Goal: Find contact information: Find contact information

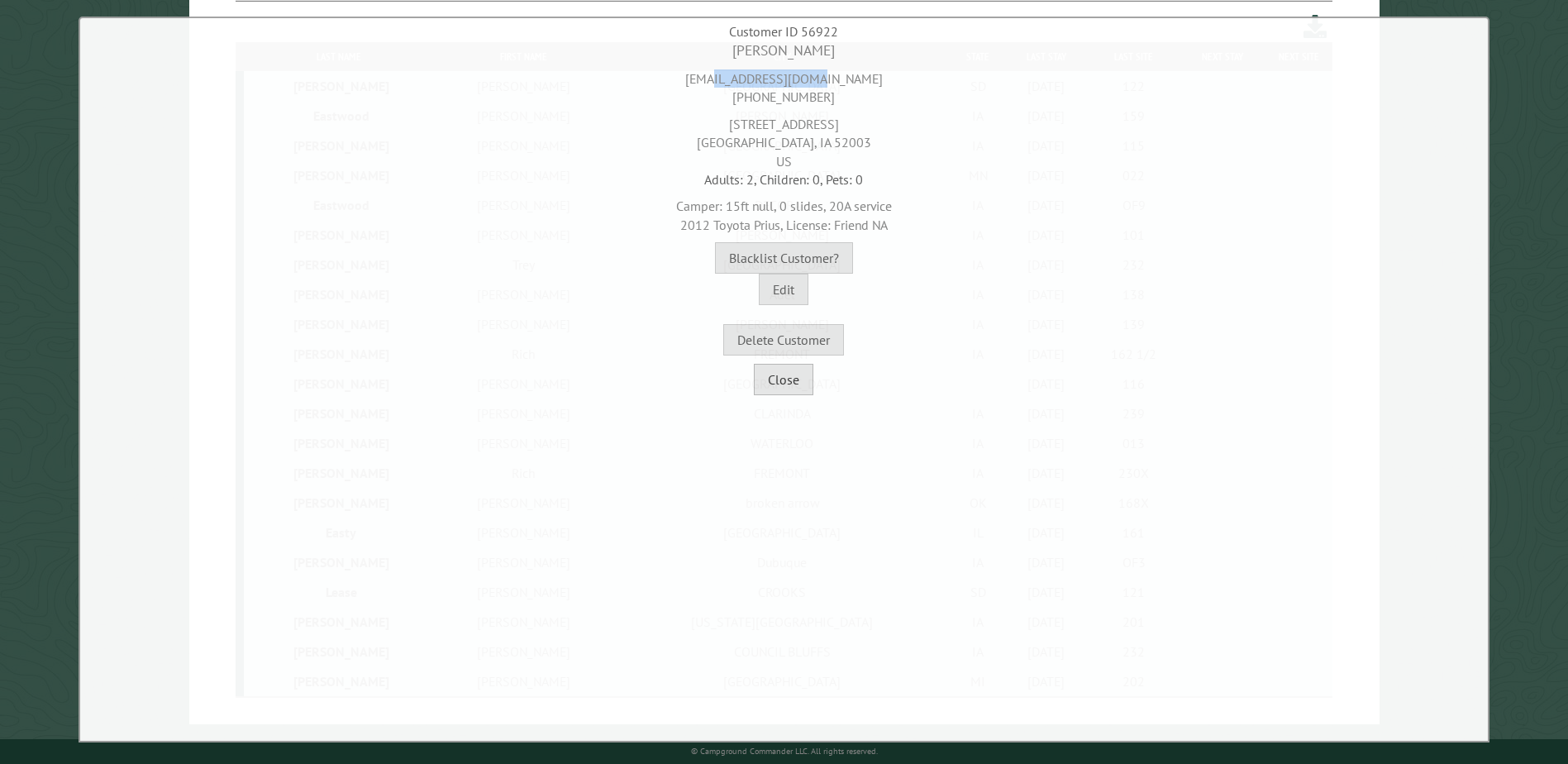
click at [804, 384] on button "Close" at bounding box center [784, 380] width 59 height 32
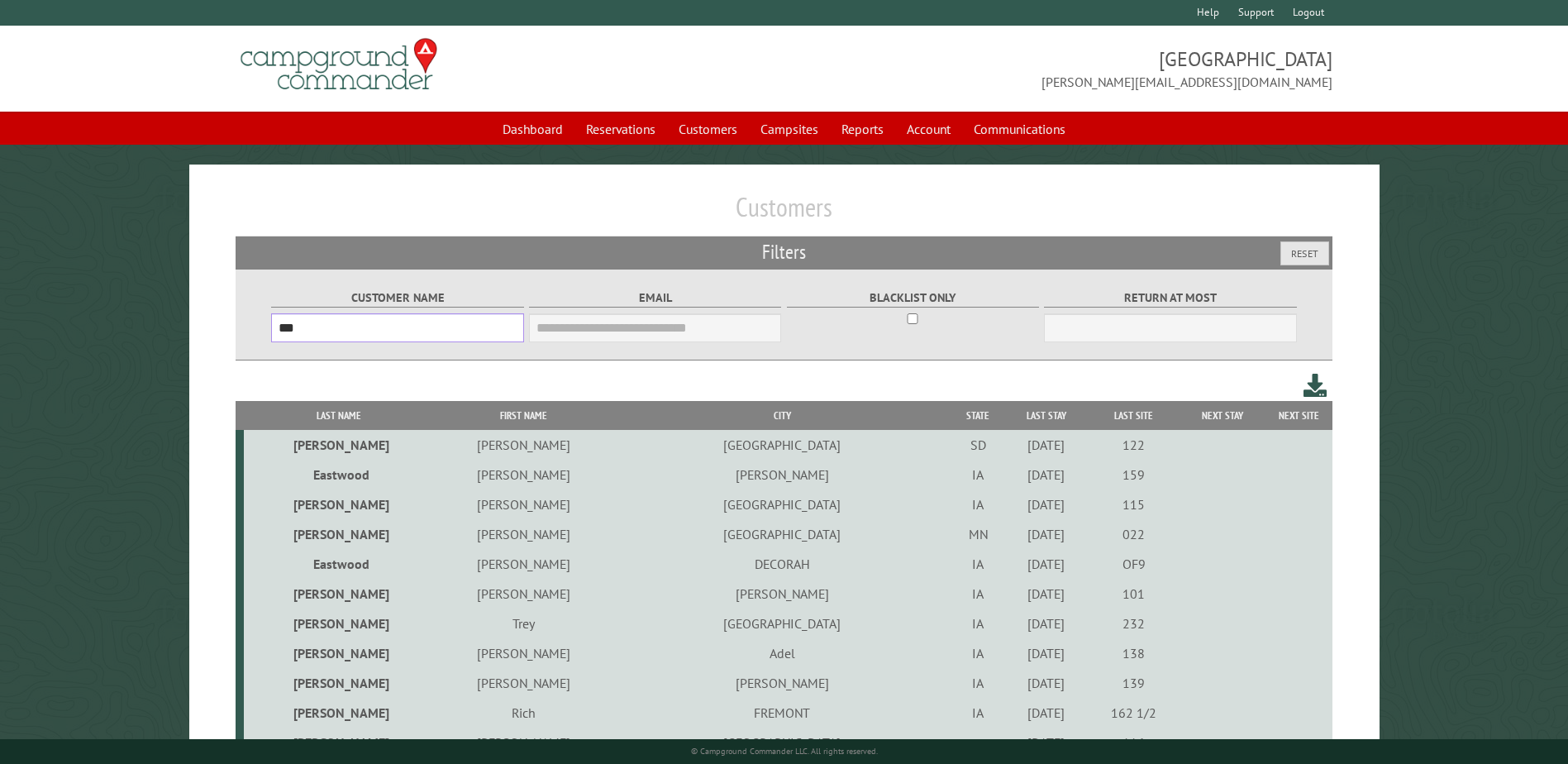
drag, startPoint x: 365, startPoint y: 332, endPoint x: 154, endPoint y: 327, distance: 211.1
click at [154, 327] on main "Customers Filters Reset Customer Name *** Email Blacklist only Return at most *…" at bounding box center [784, 624] width 1568 height 919
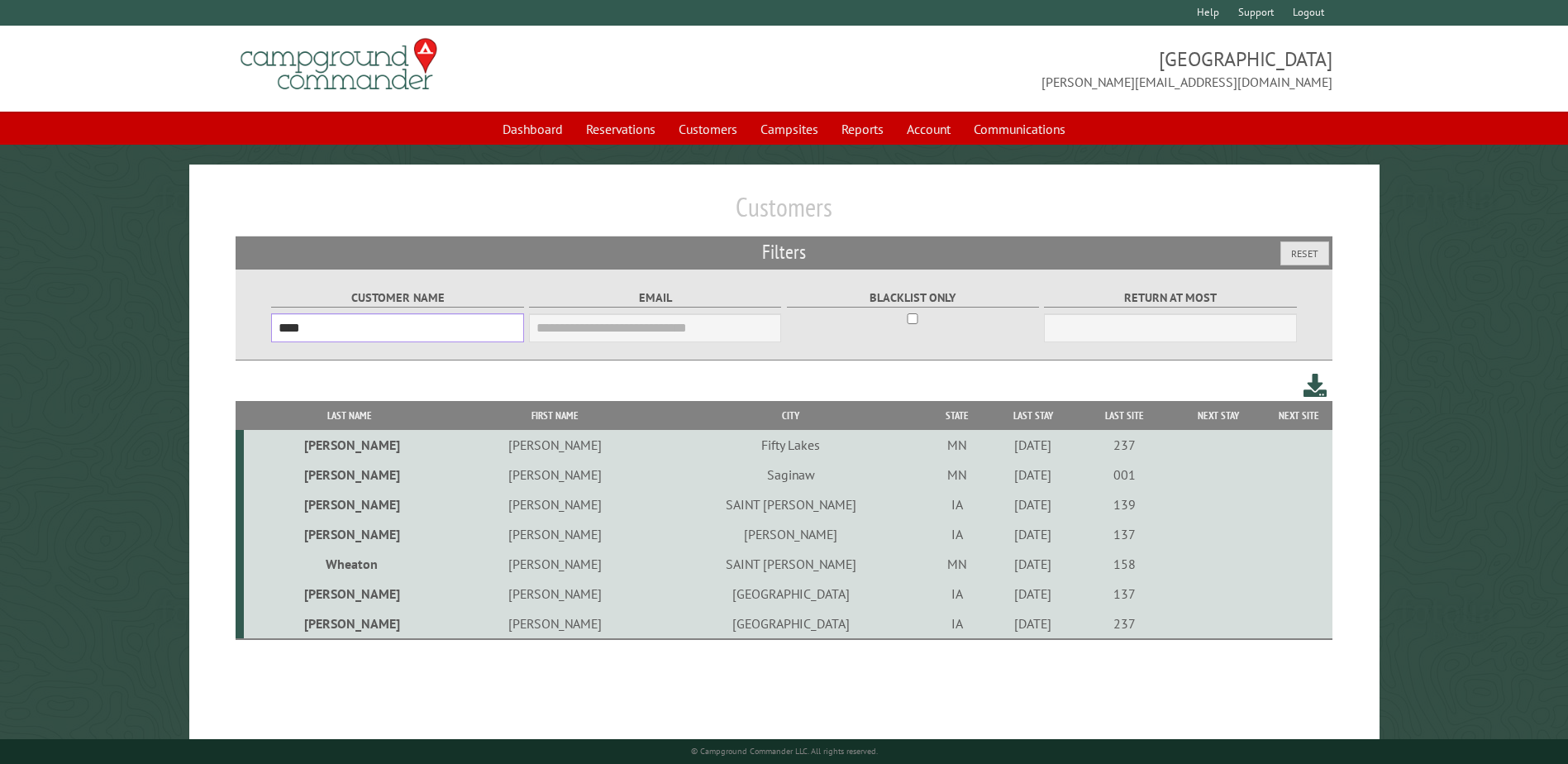
type input "****"
click at [478, 504] on td "[PERSON_NAME]" at bounding box center [554, 505] width 198 height 30
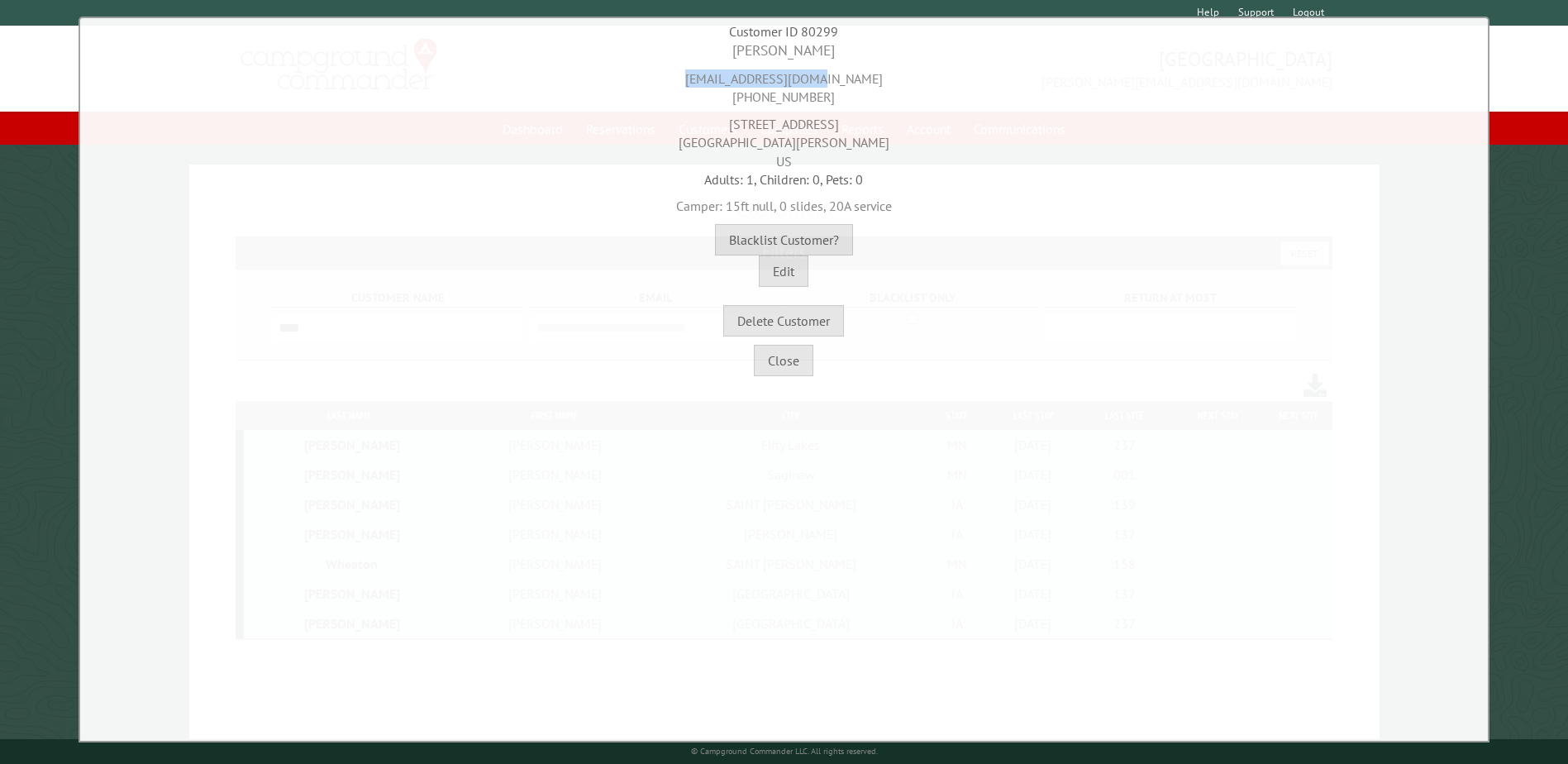
drag, startPoint x: 864, startPoint y: 80, endPoint x: 707, endPoint y: 81, distance: 157.0
click at [707, 81] on div "[EMAIL_ADDRESS][DOMAIN_NAME] [PHONE_NUMBER]" at bounding box center [784, 84] width 1400 height 45
copy div "[EMAIL_ADDRESS][DOMAIN_NAME]"
drag, startPoint x: 828, startPoint y: 95, endPoint x: 741, endPoint y: 99, distance: 87.1
click at [741, 99] on div "[EMAIL_ADDRESS][DOMAIN_NAME] [PHONE_NUMBER]" at bounding box center [784, 84] width 1400 height 45
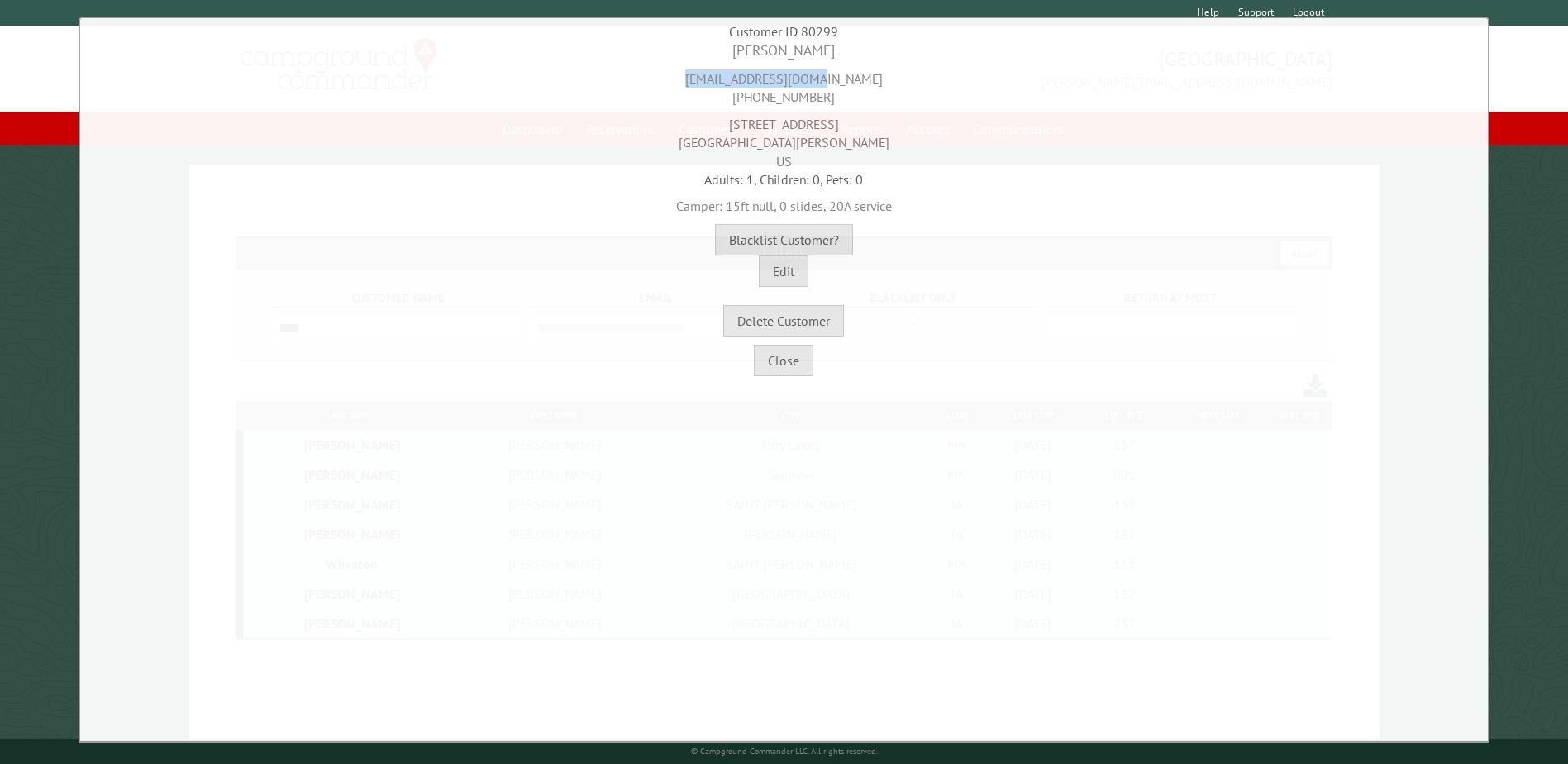
copy div "[PHONE_NUMBER]"
drag, startPoint x: 827, startPoint y: 122, endPoint x: 742, endPoint y: 129, distance: 85.3
click at [742, 129] on div "[STREET_ADDRESS][PERSON_NAME]" at bounding box center [784, 139] width 1400 height 64
copy div "[STREET_ADDRESS]"
drag, startPoint x: 799, startPoint y: 146, endPoint x: 703, endPoint y: 146, distance: 96.0
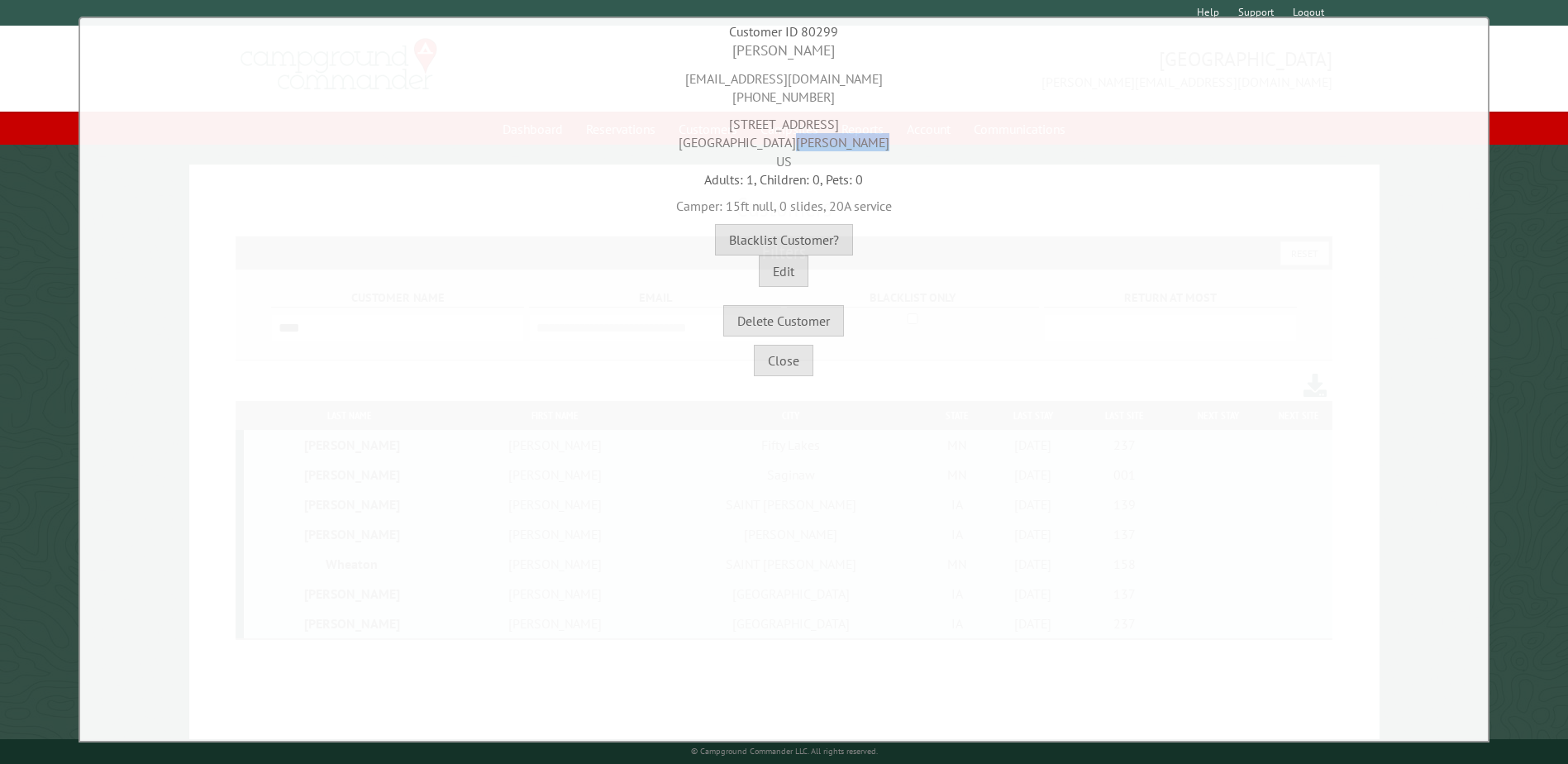
click at [703, 146] on div "[STREET_ADDRESS][PERSON_NAME]" at bounding box center [784, 139] width 1400 height 64
copy div "SAINT [PERSON_NAME]"
drag, startPoint x: 864, startPoint y: 151, endPoint x: 824, endPoint y: 146, distance: 40.3
click at [824, 146] on div "[STREET_ADDRESS][PERSON_NAME]" at bounding box center [784, 139] width 1400 height 64
copy div "50240"
